Goal: Information Seeking & Learning: Learn about a topic

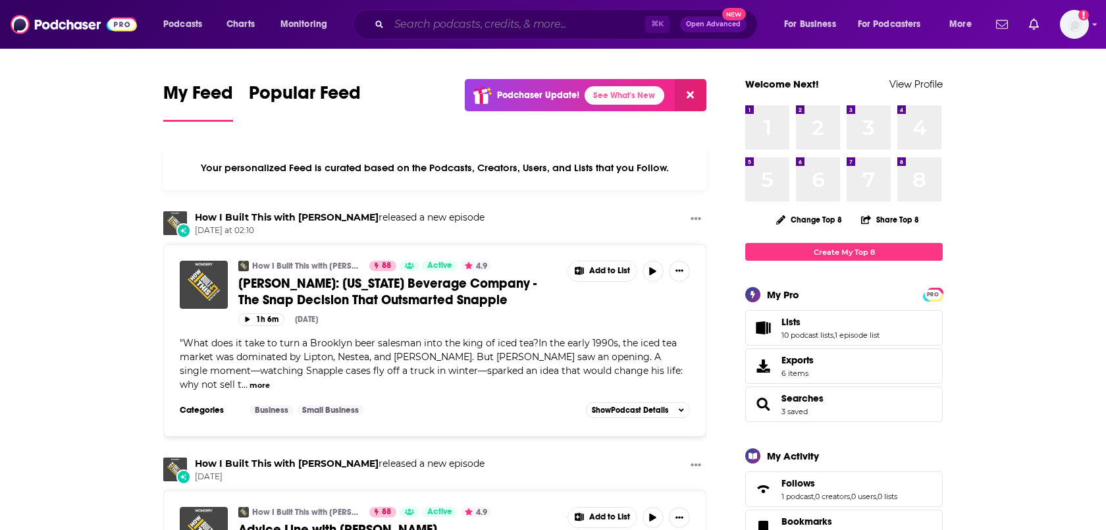
click at [431, 23] on input "Search podcasts, credits, & more..." at bounding box center [517, 24] width 256 height 21
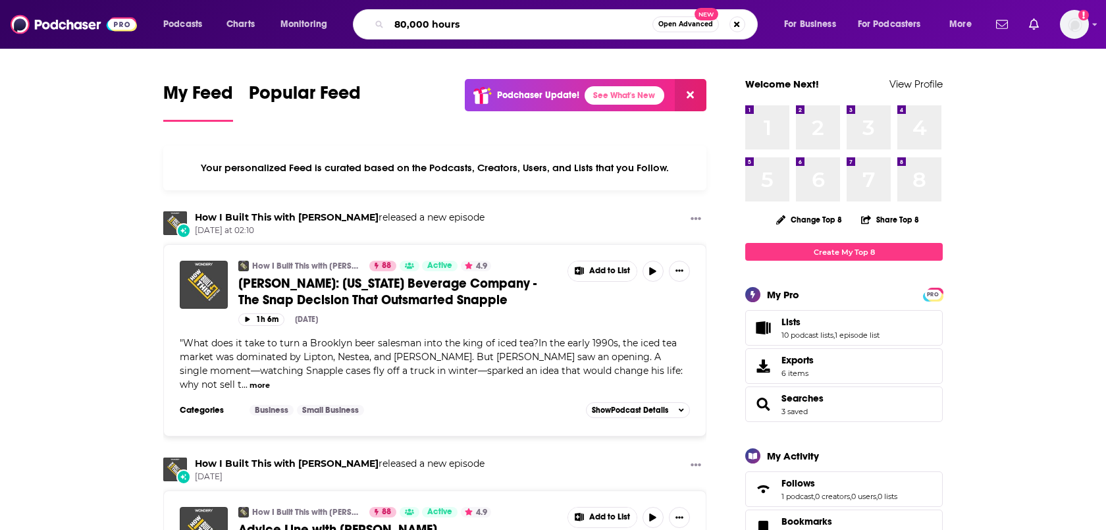
type input "80,000 hours"
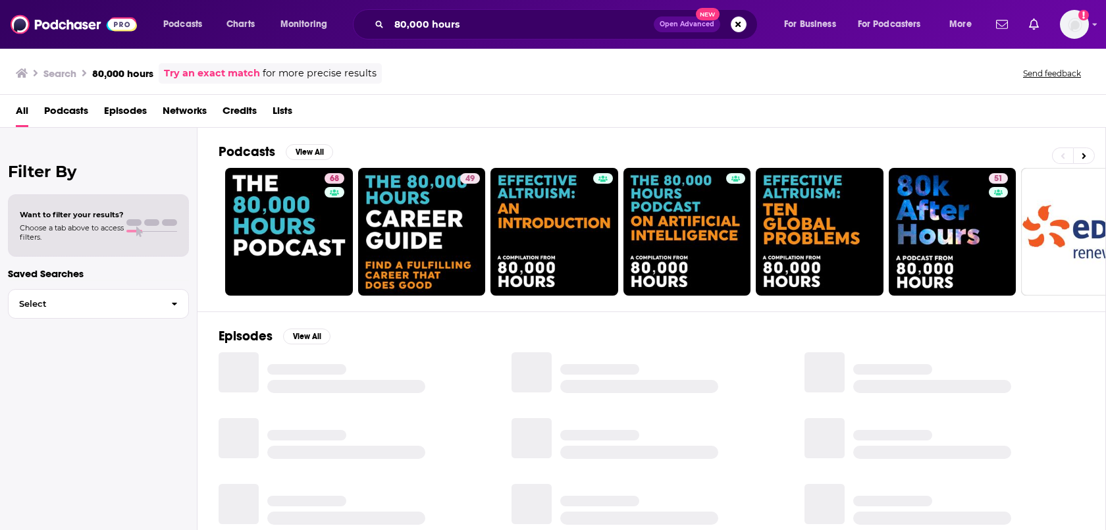
scroll to position [44, 0]
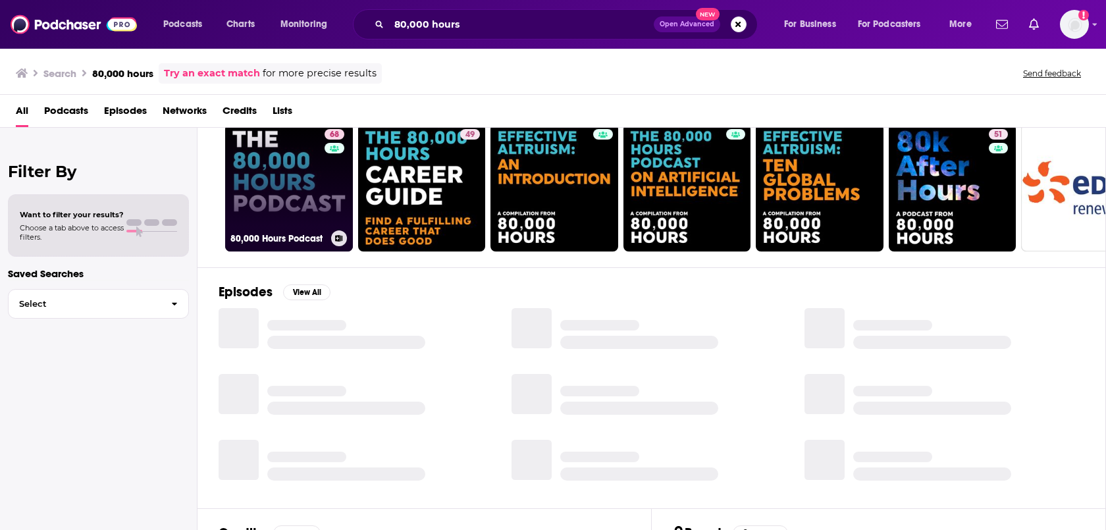
click at [317, 186] on link "68 80,000 Hours Podcast" at bounding box center [289, 188] width 128 height 128
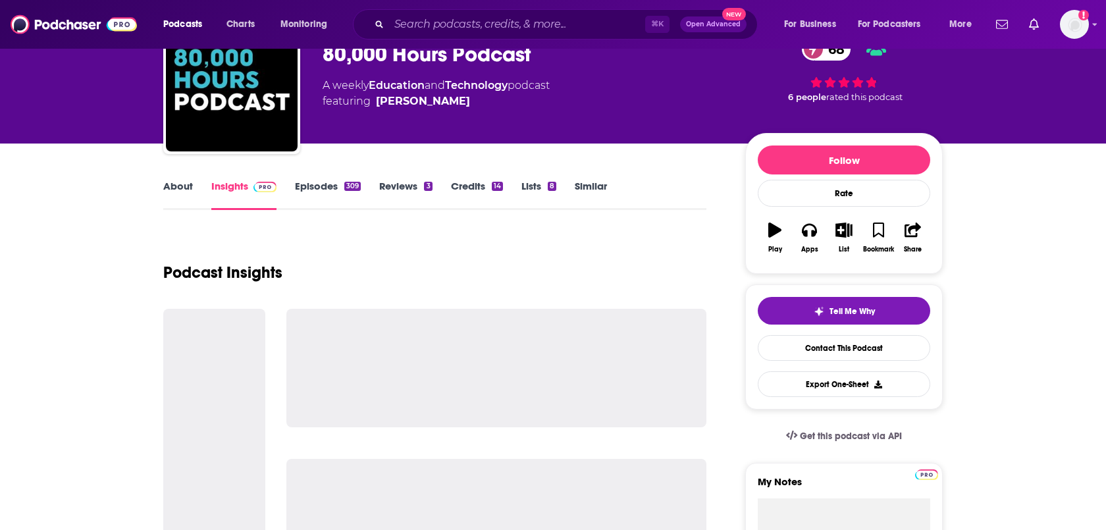
scroll to position [72, 0]
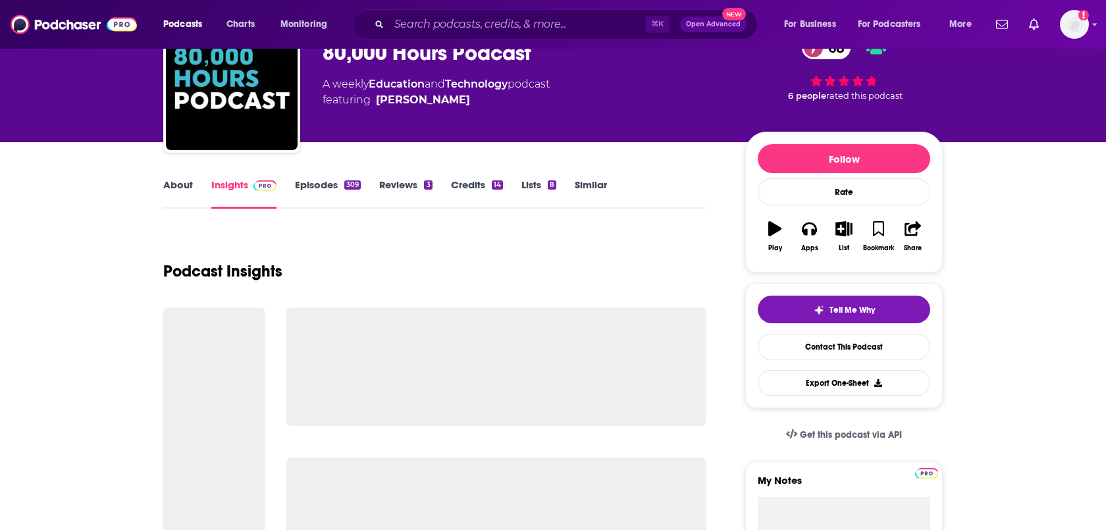
click at [186, 184] on link "About" at bounding box center [178, 193] width 30 height 30
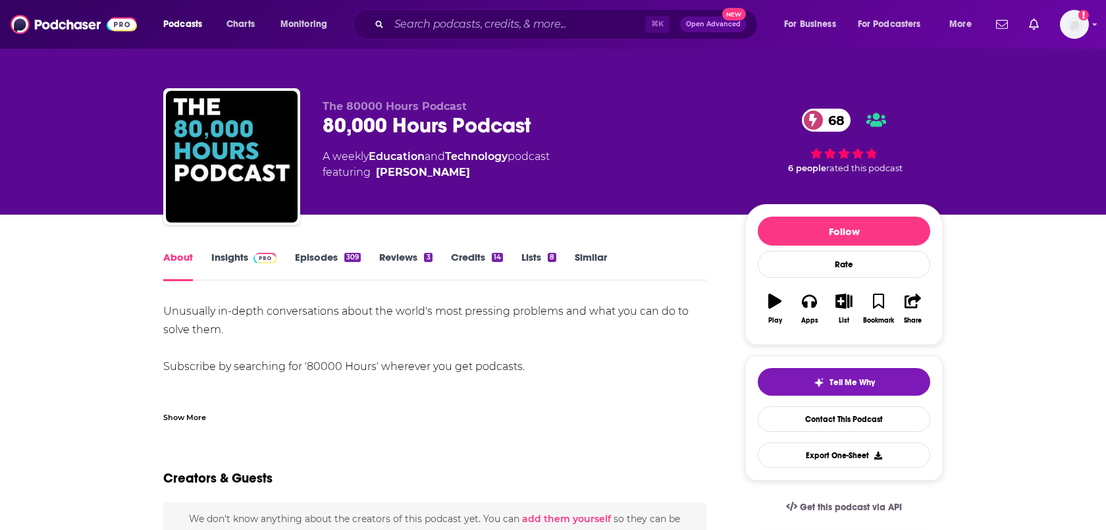
click at [248, 249] on div "About Insights Episodes 309 Reviews 3 Credits 14 Lists 8 Similar" at bounding box center [434, 265] width 543 height 32
click at [274, 256] on img at bounding box center [264, 258] width 23 height 11
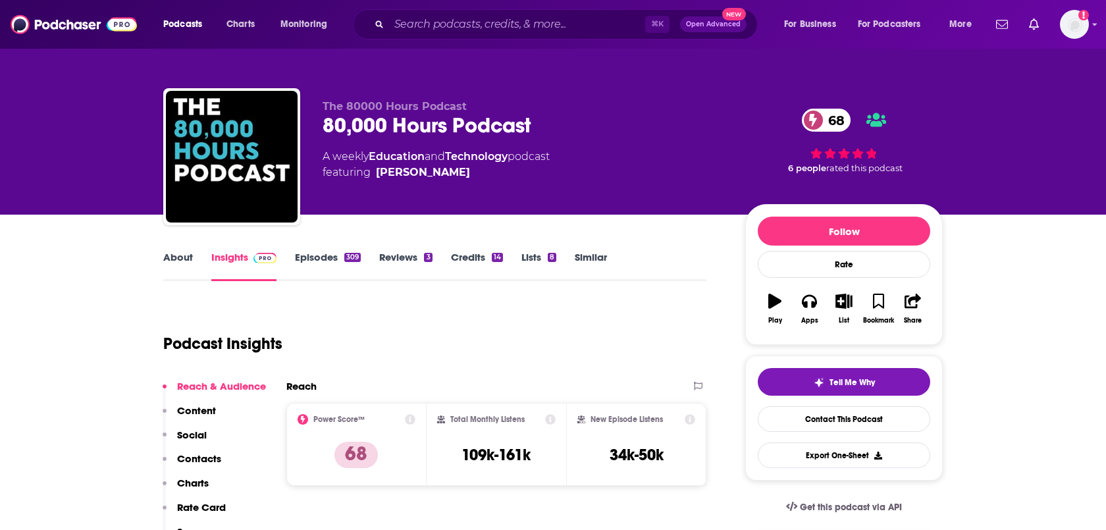
click at [311, 251] on link "Episodes 309" at bounding box center [328, 266] width 66 height 30
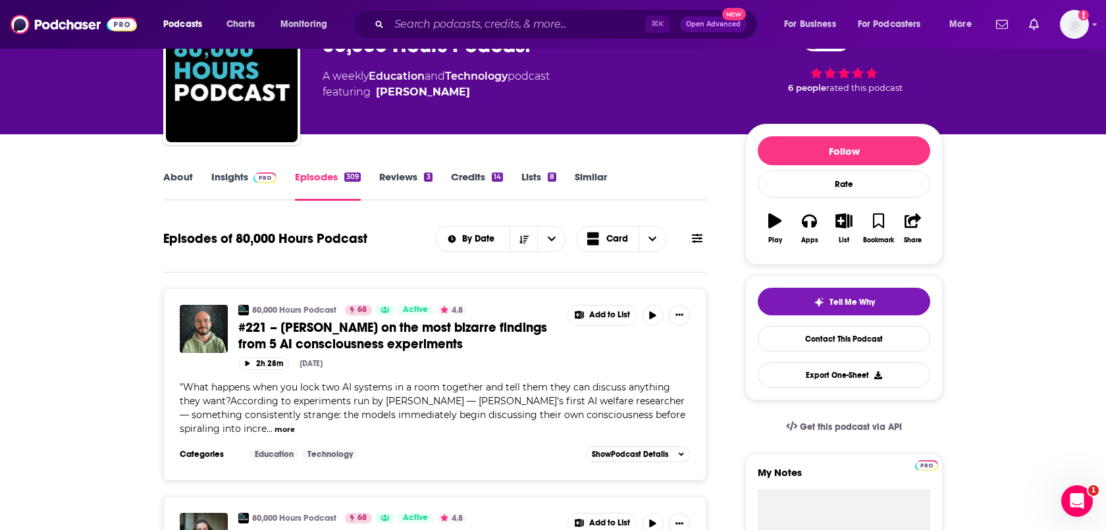
click at [248, 180] on span at bounding box center [262, 177] width 28 height 13
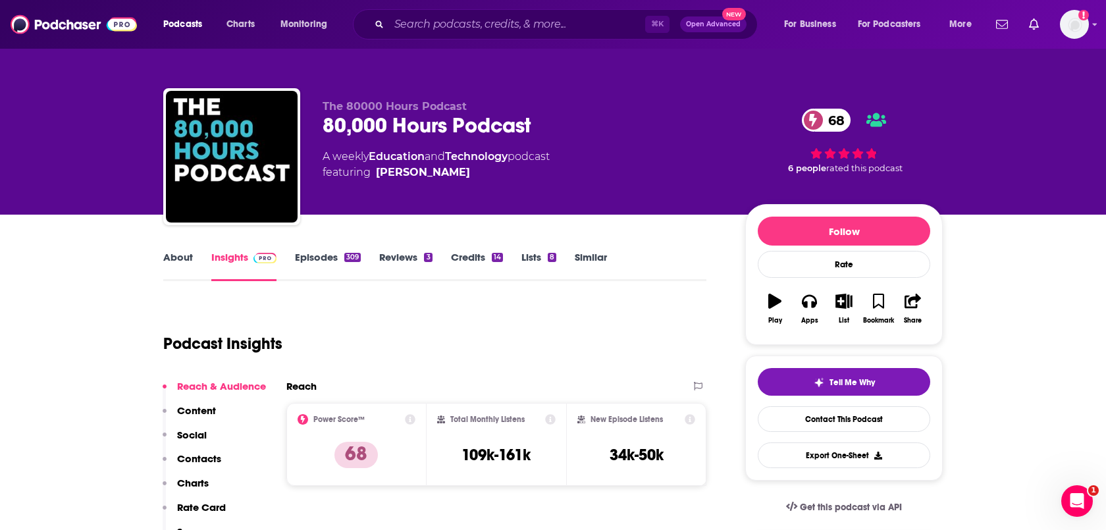
click at [330, 258] on link "Episodes 309" at bounding box center [328, 266] width 66 height 30
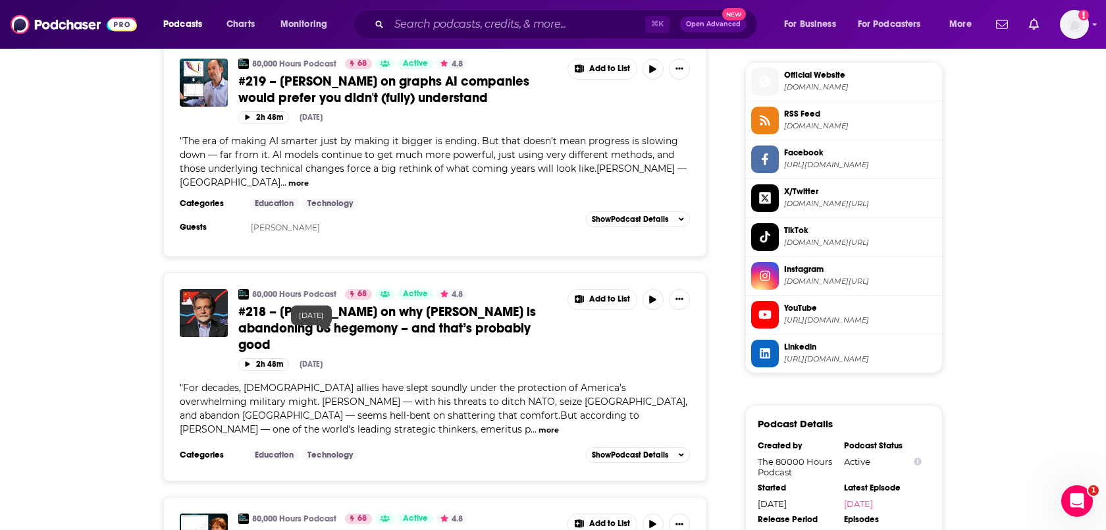
scroll to position [1171, 0]
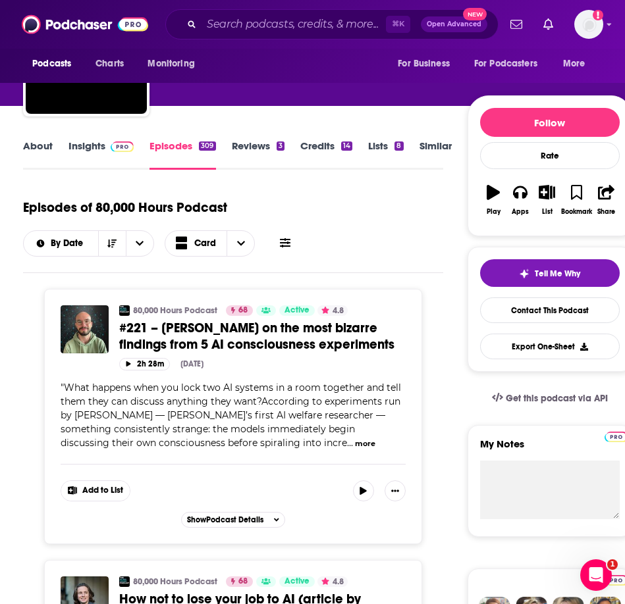
scroll to position [94, 0]
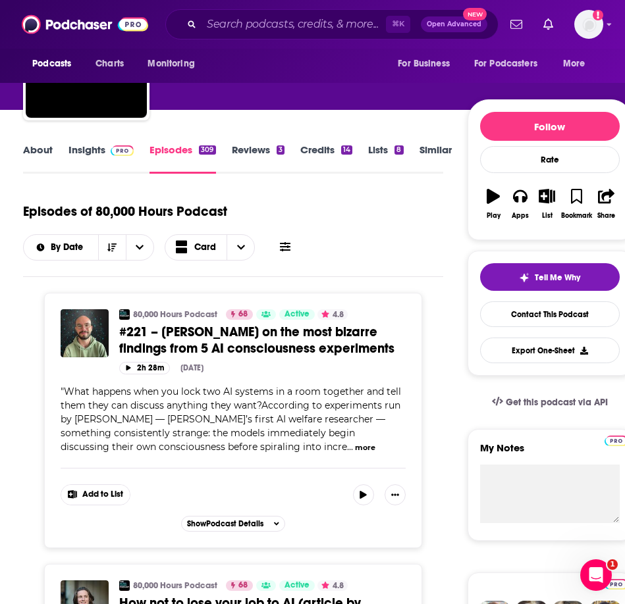
click at [82, 149] on link "Insights" at bounding box center [100, 159] width 65 height 30
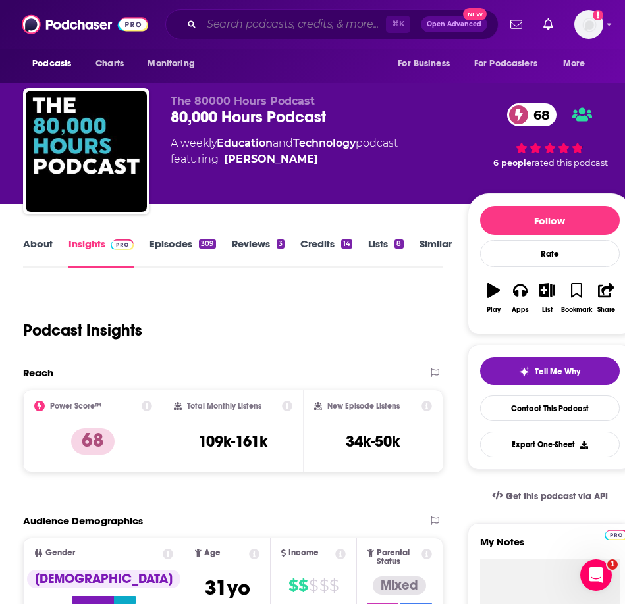
click at [300, 18] on input "Search podcasts, credits, & more..." at bounding box center [293, 24] width 184 height 21
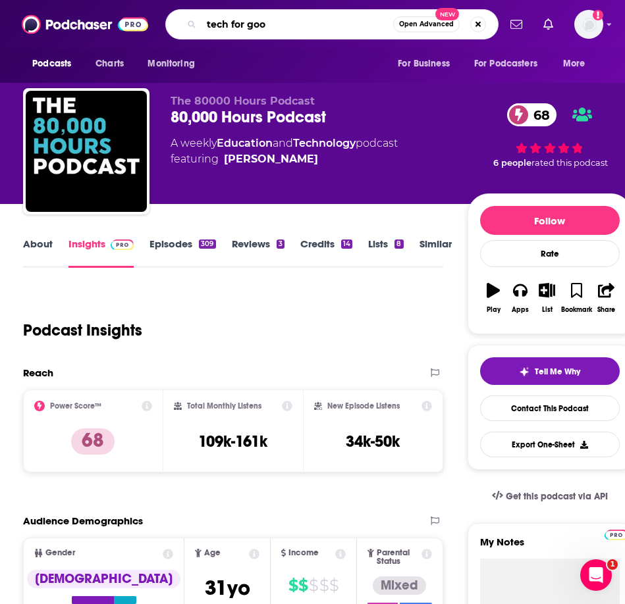
type input "tech for good"
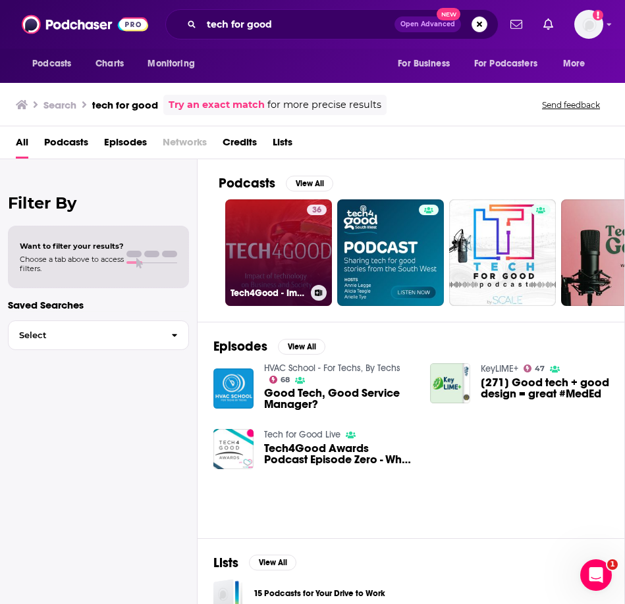
click at [277, 256] on link "36 Tech4Good - Impact of Technology on Society" at bounding box center [278, 252] width 107 height 107
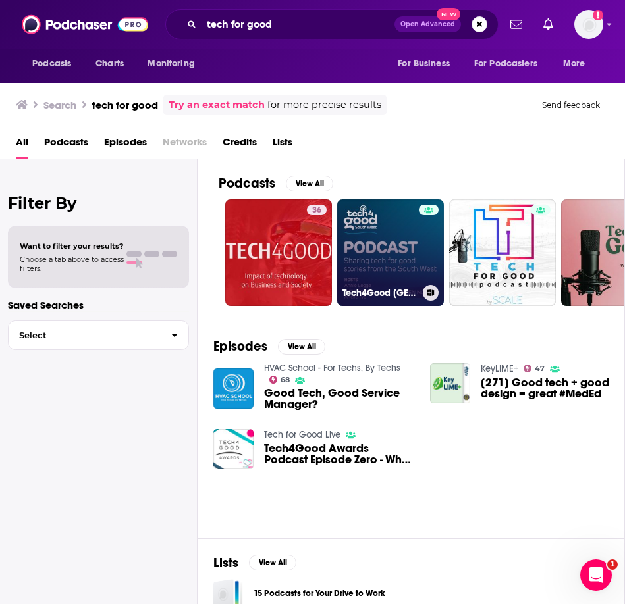
click at [381, 218] on link "Tech4Good [GEOGRAPHIC_DATA]" at bounding box center [390, 252] width 107 height 107
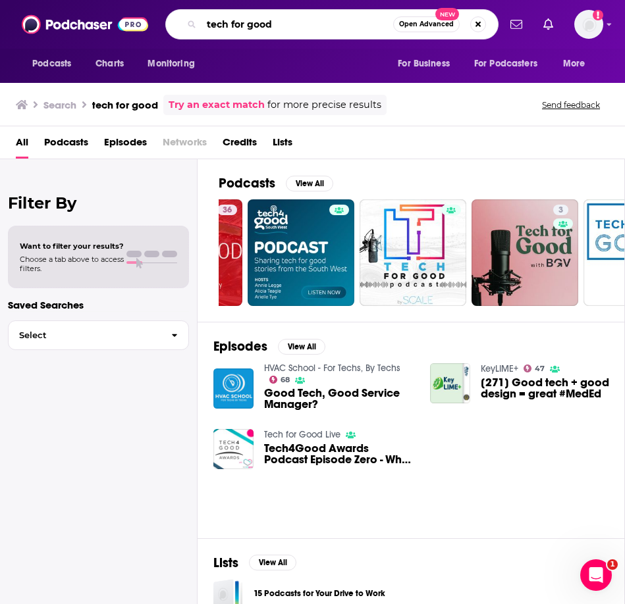
drag, startPoint x: 302, startPoint y: 30, endPoint x: 124, endPoint y: 15, distance: 178.4
click at [124, 15] on div "Podcasts Charts Monitoring tech for good Open Advanced New For Business For Pod…" at bounding box center [312, 24] width 625 height 49
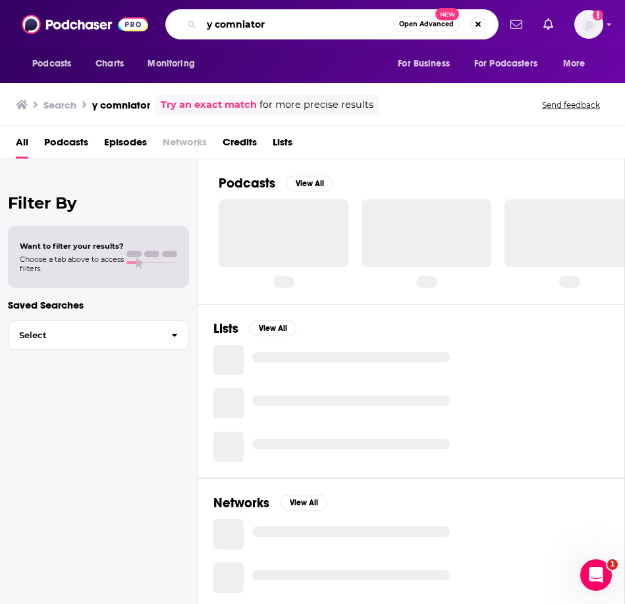
drag, startPoint x: 277, startPoint y: 23, endPoint x: 214, endPoint y: 28, distance: 62.8
click at [214, 28] on input "y comniator" at bounding box center [297, 24] width 192 height 21
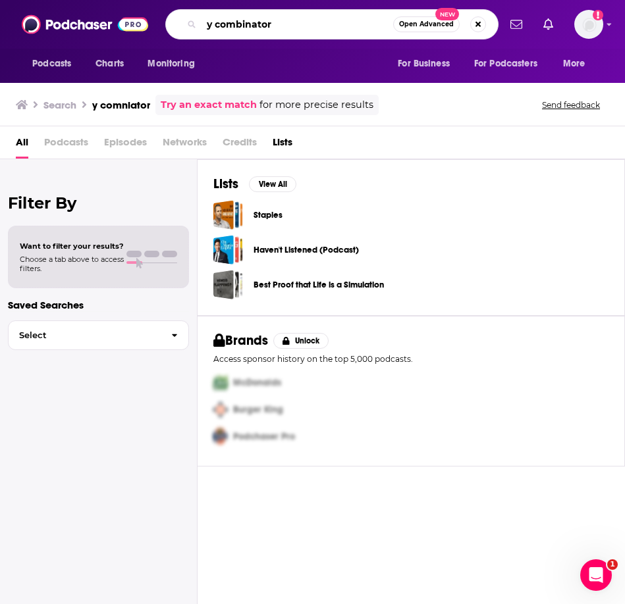
type input "y combinator"
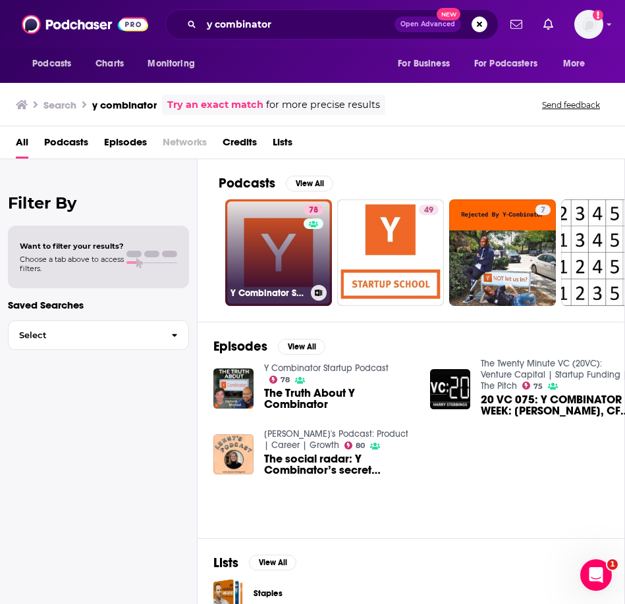
click at [297, 250] on link "78 Y Combinator Startup Podcast" at bounding box center [278, 252] width 107 height 107
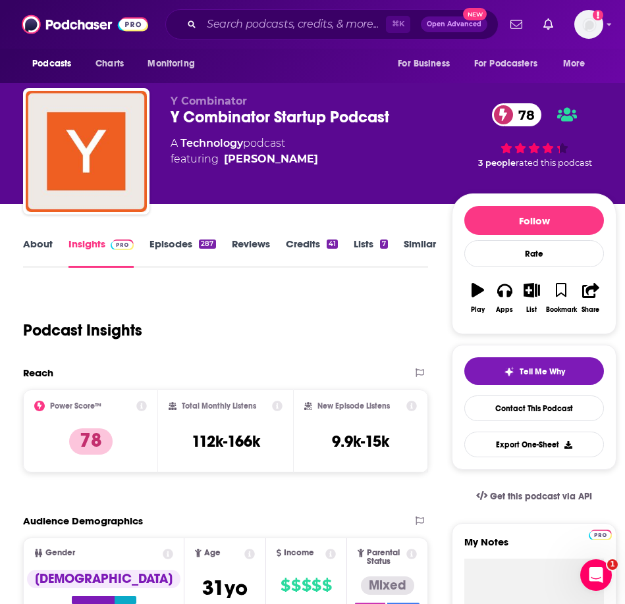
click at [37, 240] on link "About" at bounding box center [38, 253] width 30 height 30
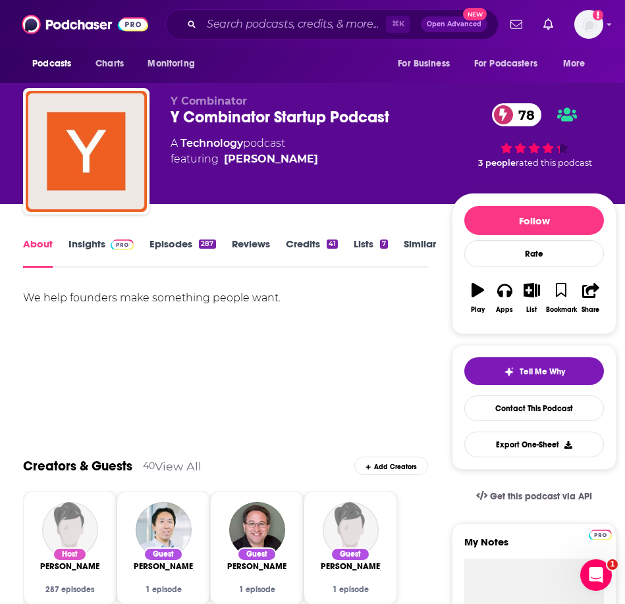
click at [105, 242] on span at bounding box center [119, 244] width 28 height 13
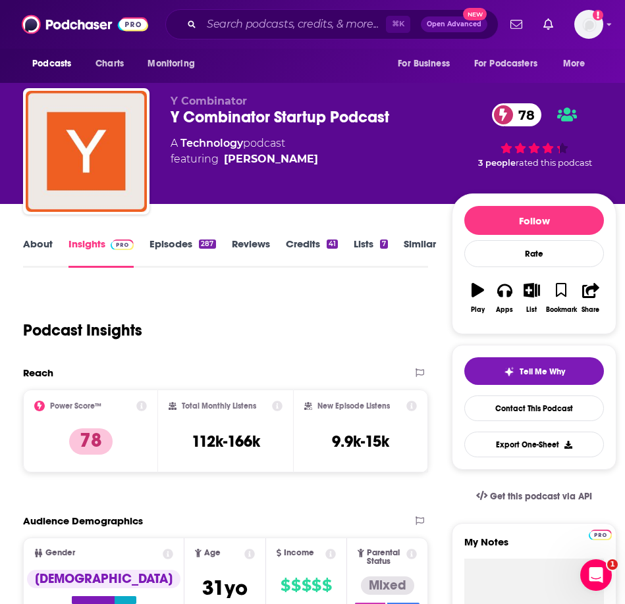
click at [186, 248] on link "Episodes 287" at bounding box center [182, 253] width 66 height 30
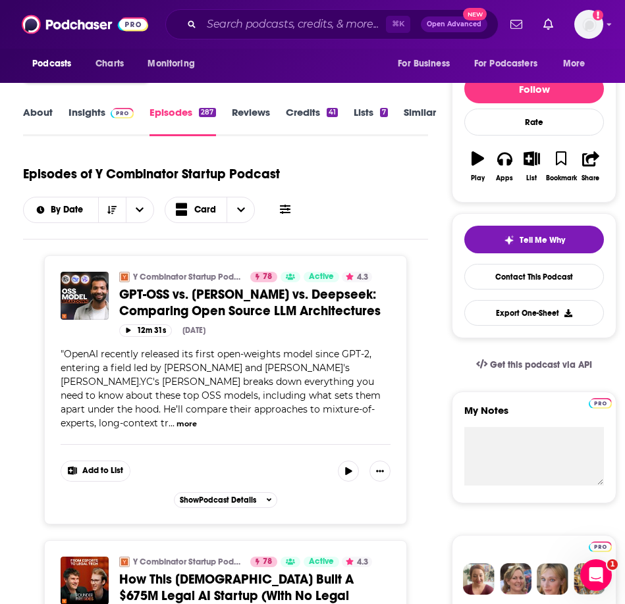
scroll to position [131, 0]
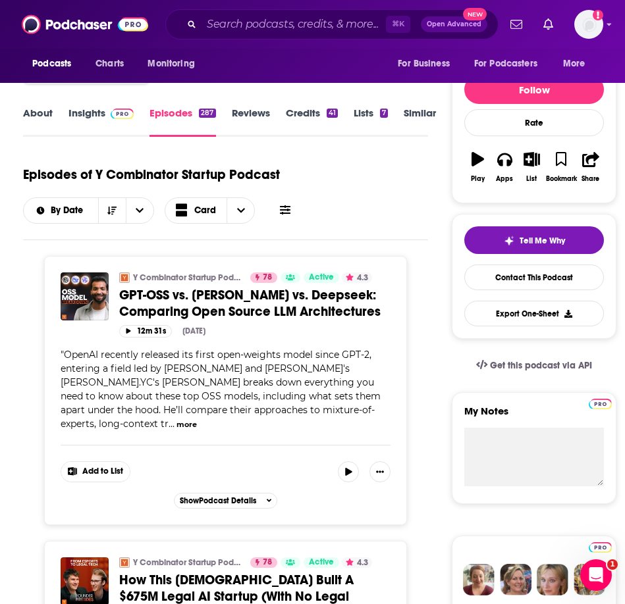
click at [103, 112] on link "Insights" at bounding box center [100, 122] width 65 height 30
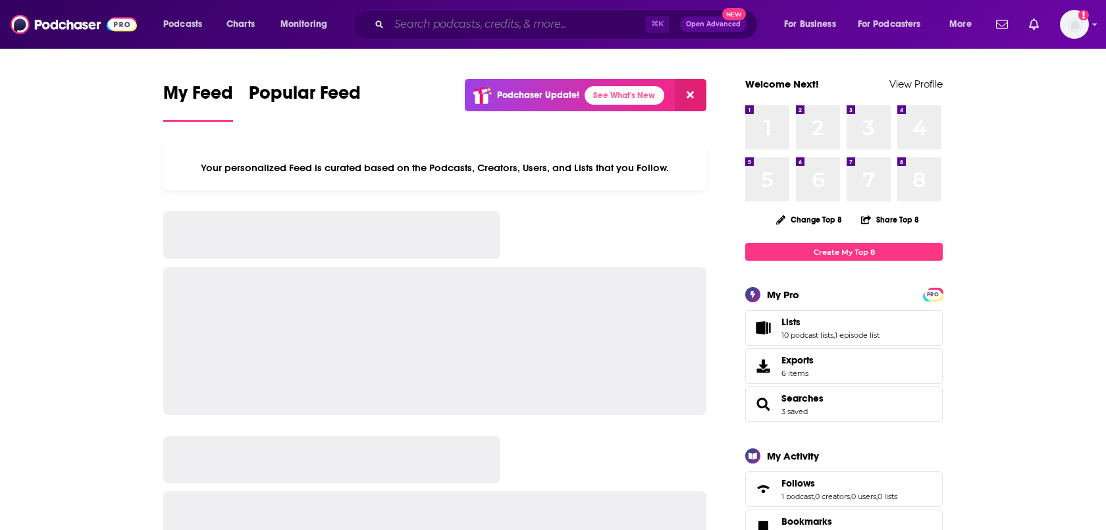
click at [544, 25] on input "Search podcasts, credits, & more..." at bounding box center [517, 24] width 256 height 21
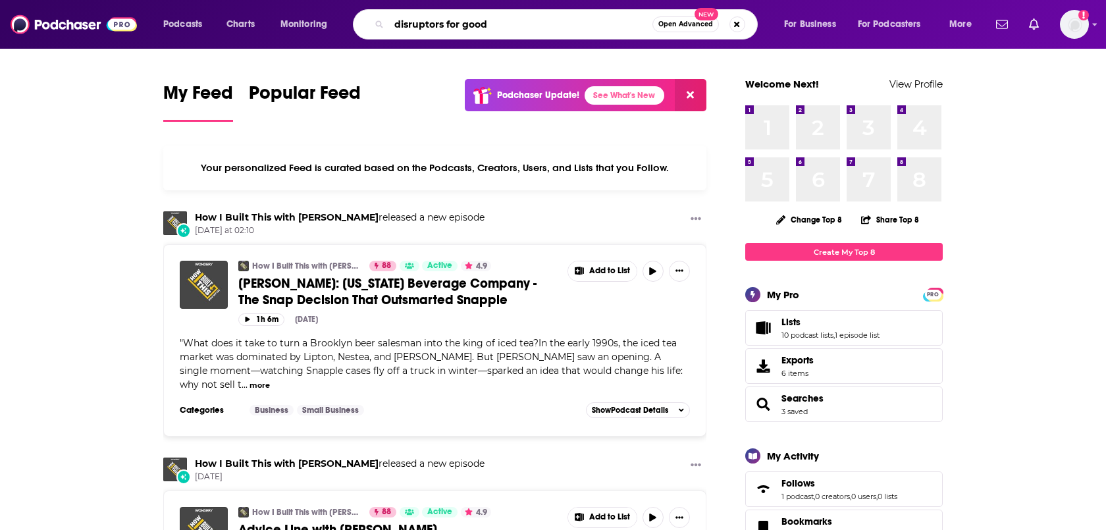
type input "disruptors for good"
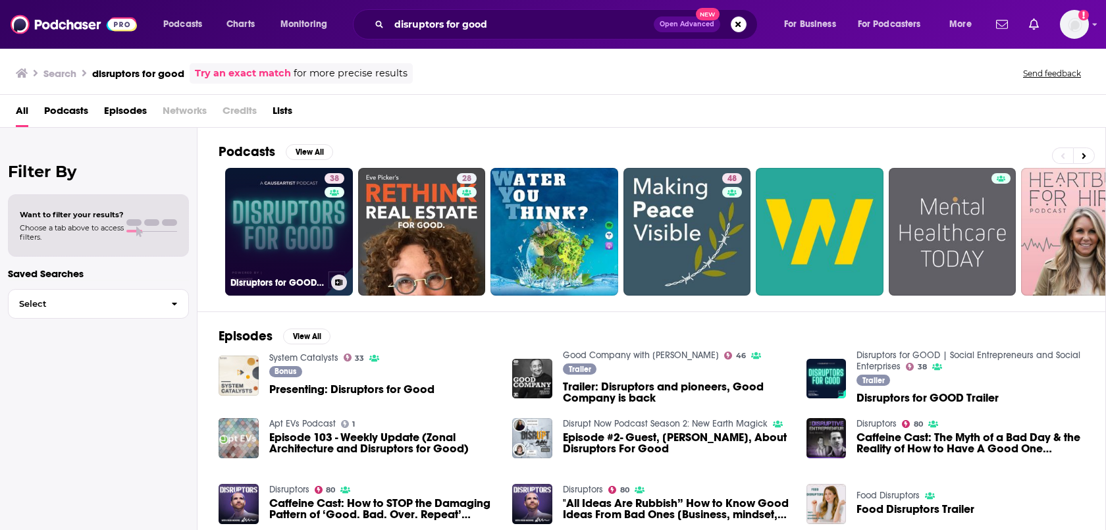
click at [300, 232] on link "38 Disruptors for GOOD | Social Entrepreneurs and Social Enterprises" at bounding box center [289, 232] width 128 height 128
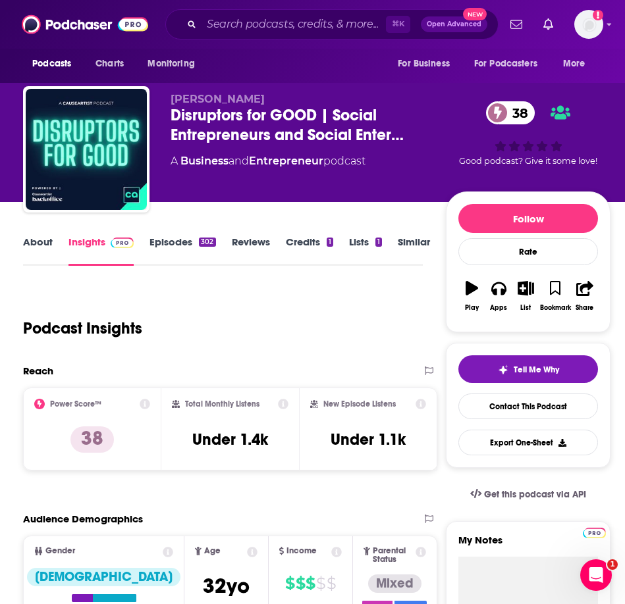
scroll to position [3, 0]
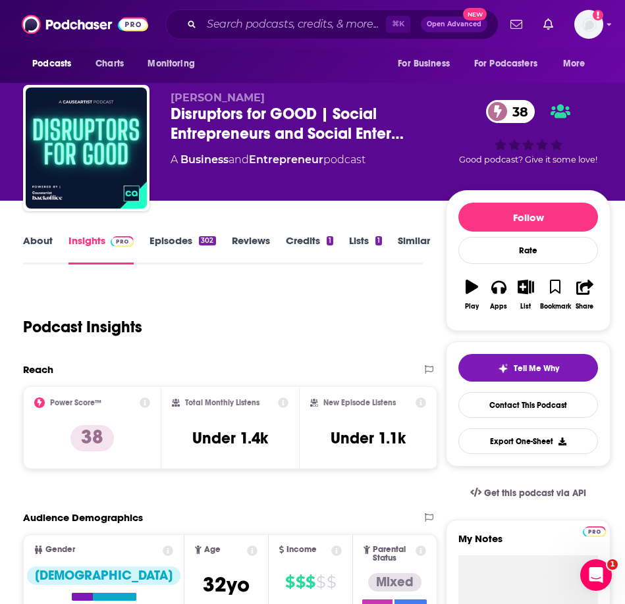
click at [194, 234] on link "Episodes 302" at bounding box center [182, 249] width 66 height 30
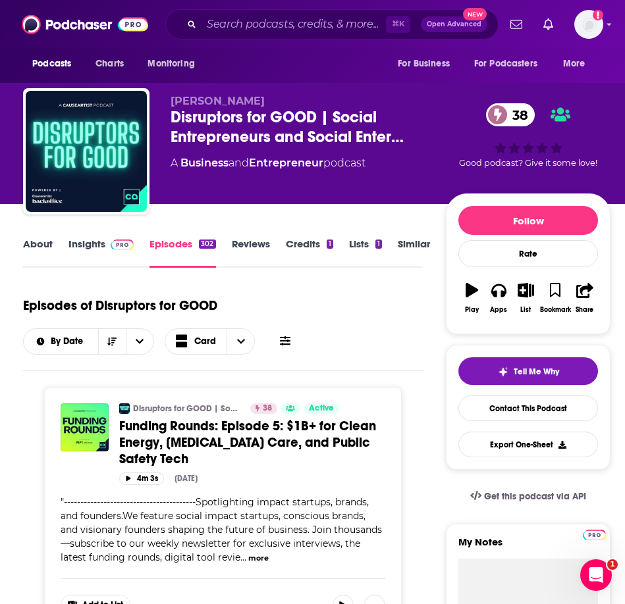
scroll to position [1, 0]
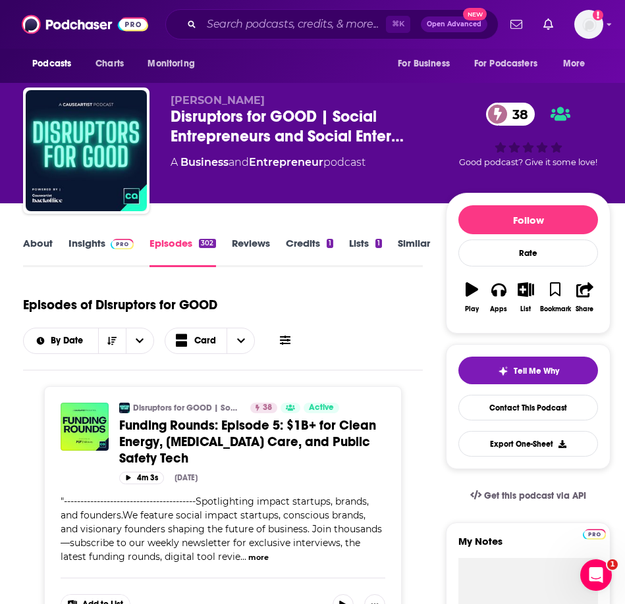
click at [112, 245] on img at bounding box center [122, 244] width 23 height 11
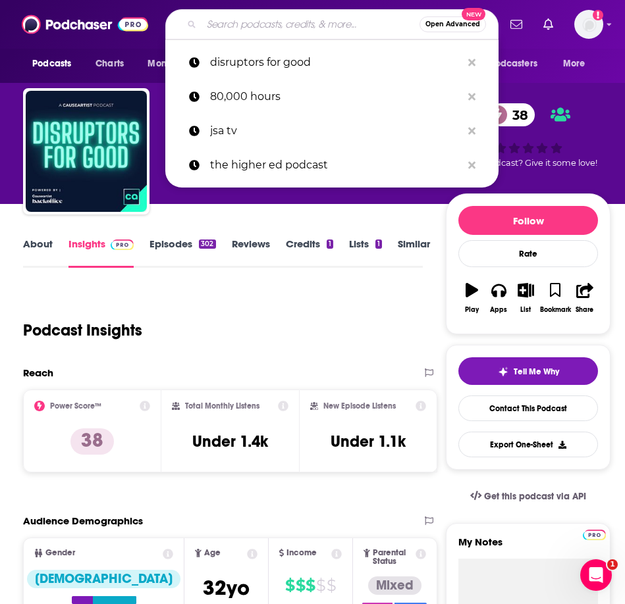
click at [247, 21] on input "Search podcasts, credits, & more..." at bounding box center [310, 24] width 218 height 21
